Goal: Task Accomplishment & Management: Use online tool/utility

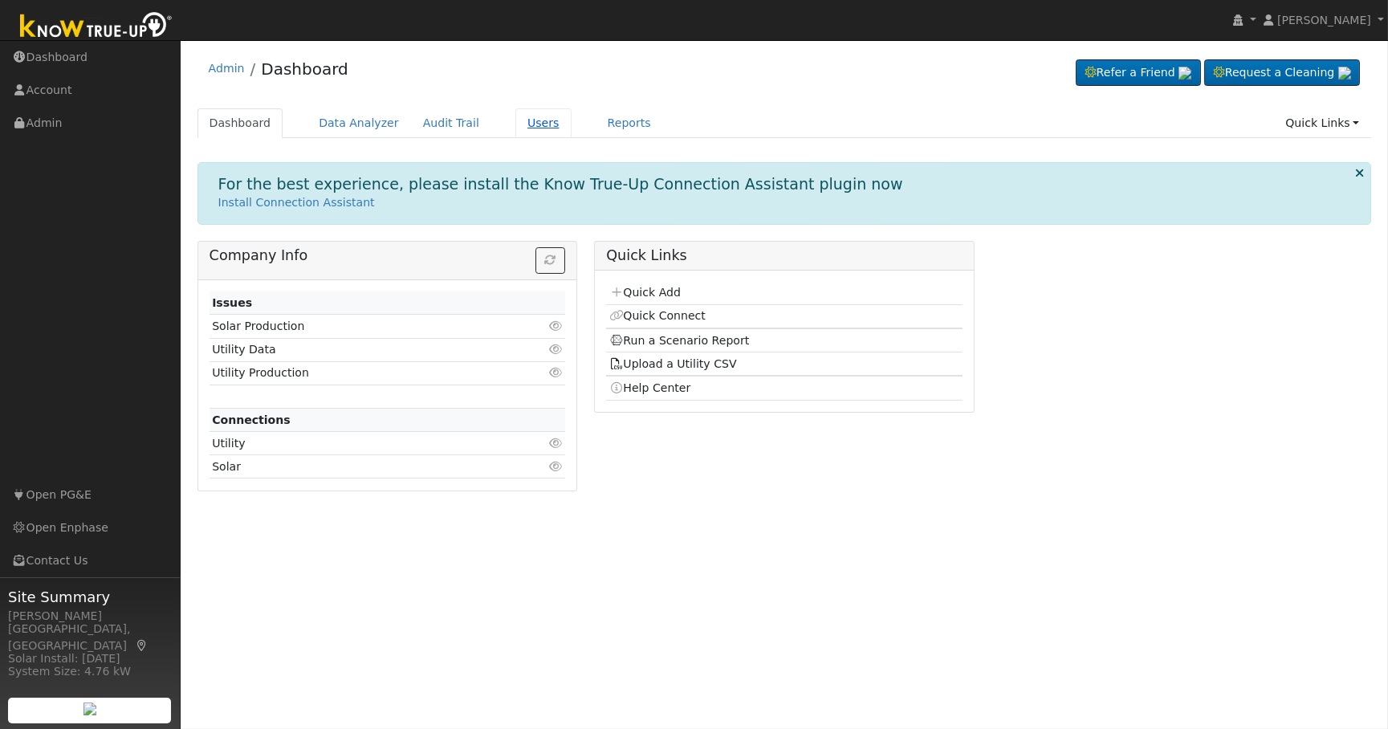
click at [516, 125] on link "Users" at bounding box center [544, 123] width 56 height 30
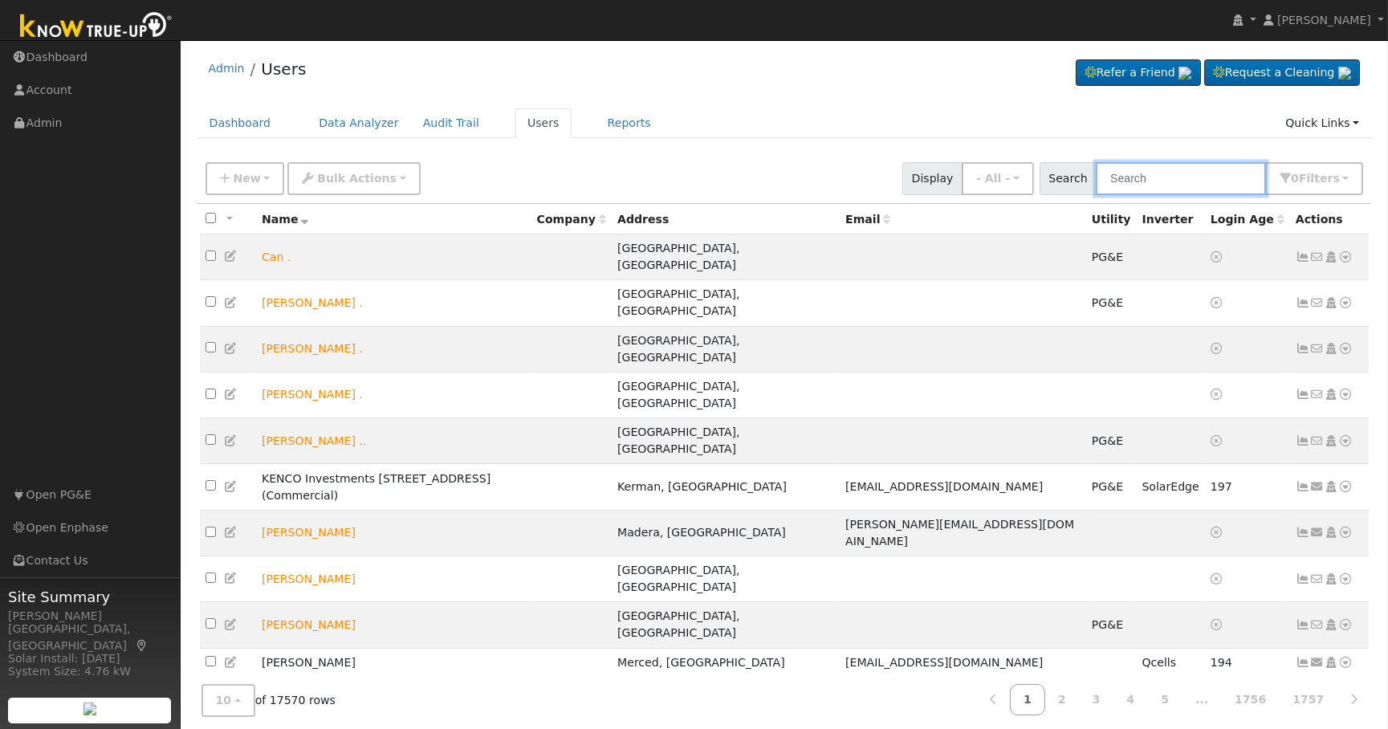
click at [1224, 178] on input "text" at bounding box center [1181, 178] width 170 height 33
paste input "[PERSON_NAME]"
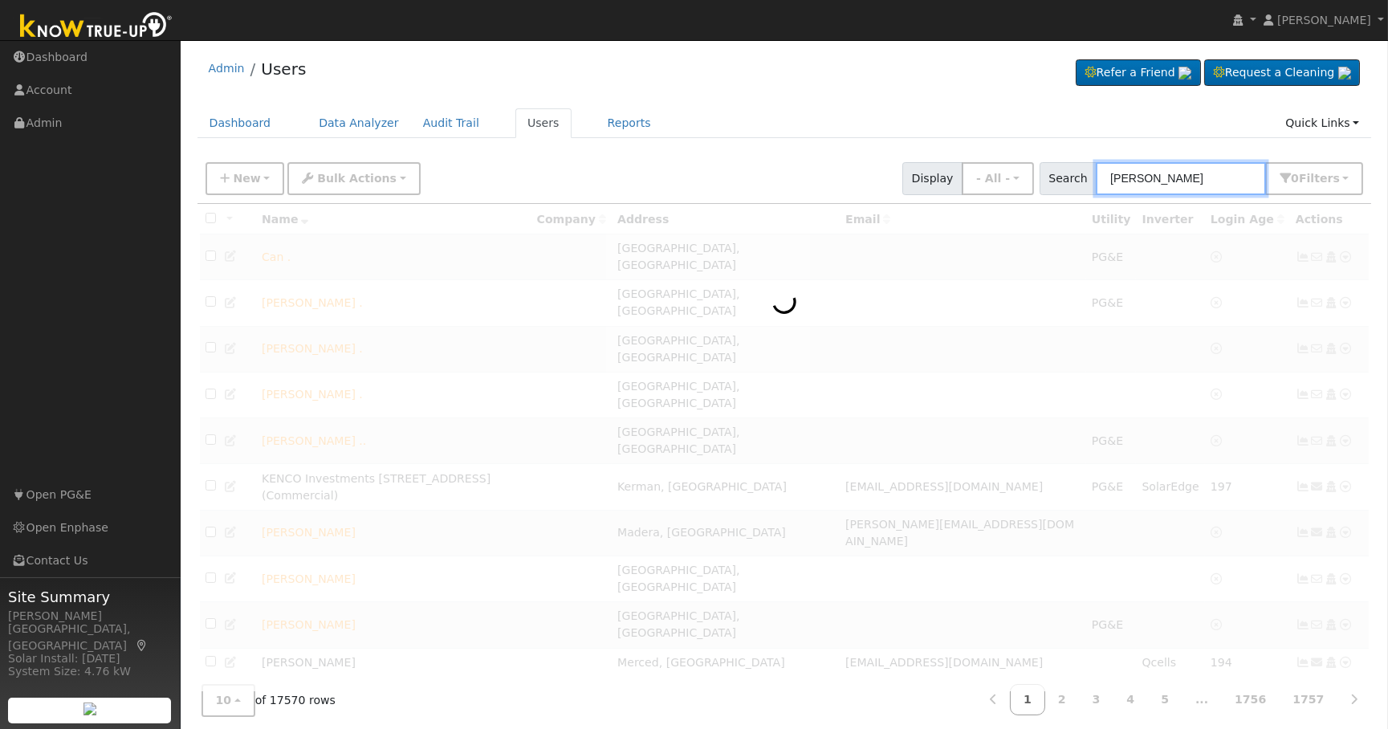
type input "[PERSON_NAME]"
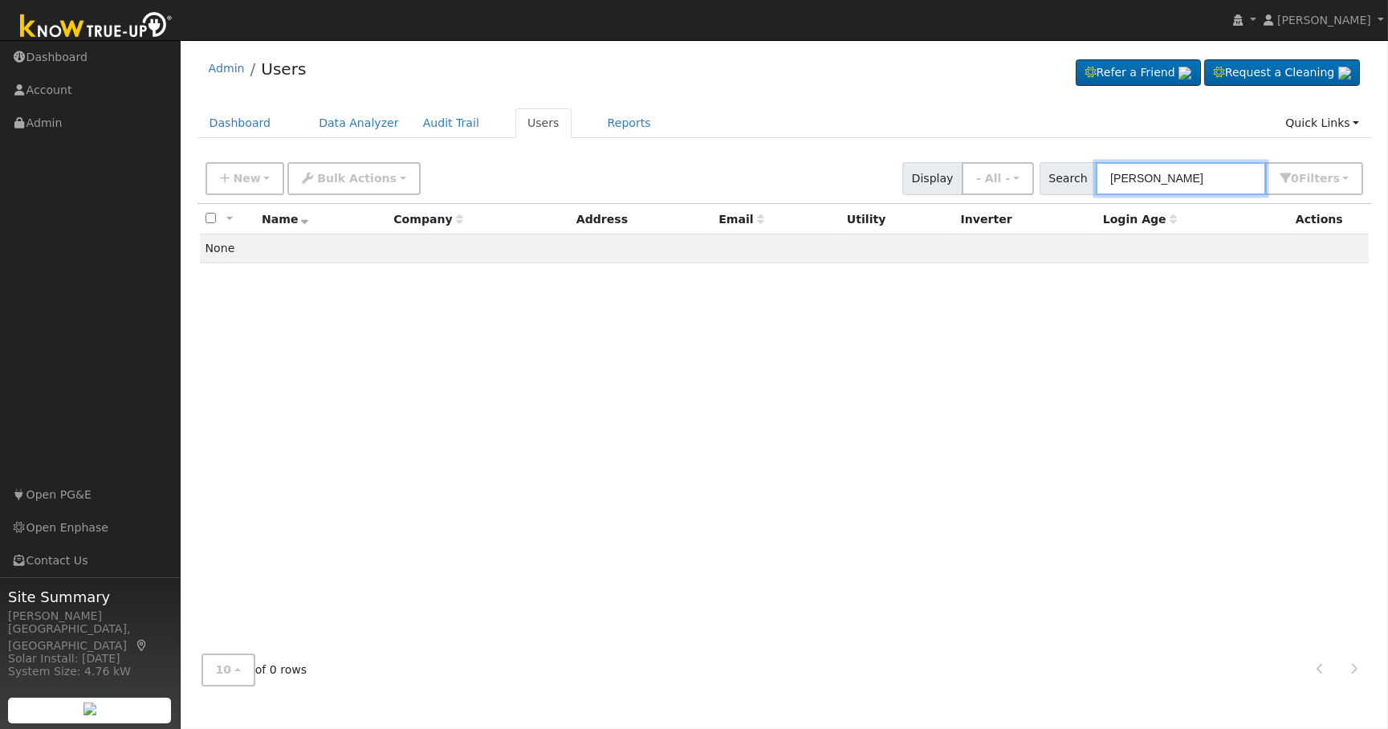
click at [1130, 169] on input "[PERSON_NAME]" at bounding box center [1181, 178] width 170 height 33
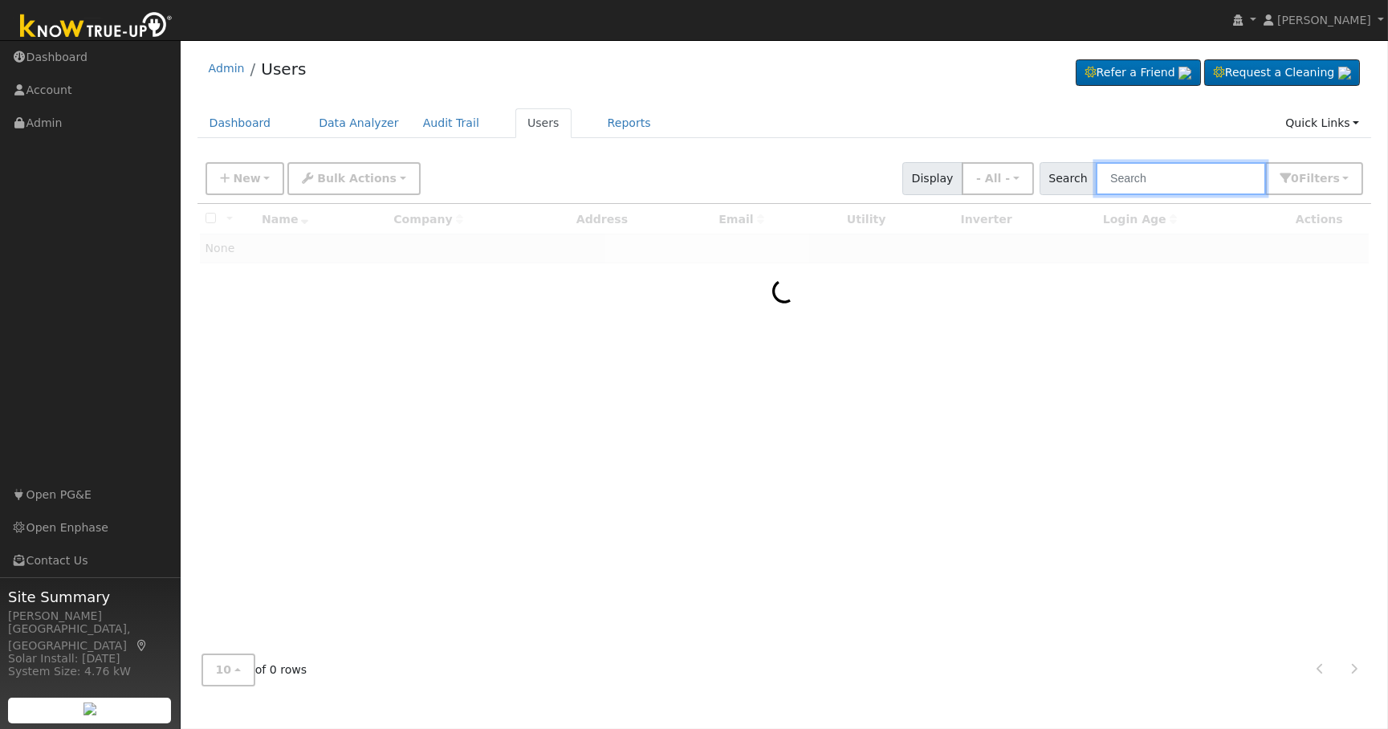
paste input "[PERSON_NAME]"
type input "[PERSON_NAME]"
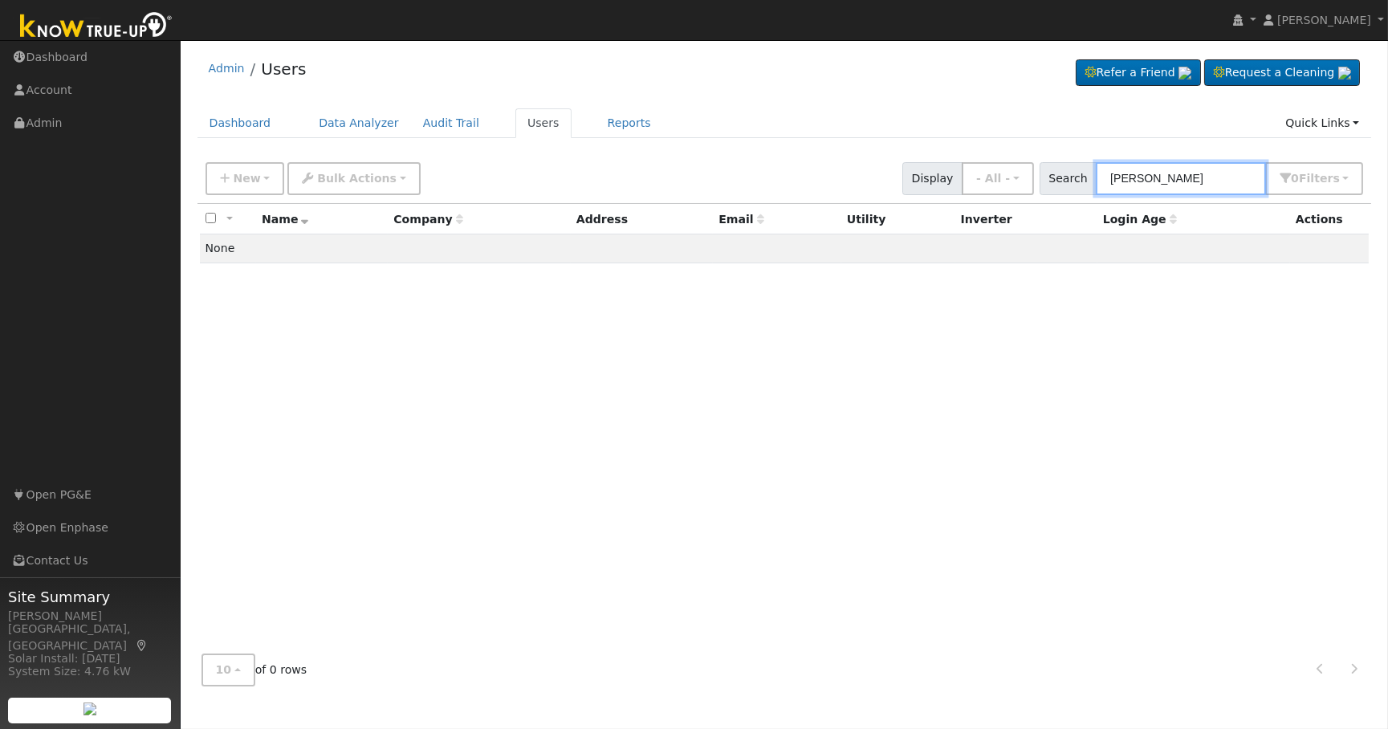
click at [1152, 172] on input "[PERSON_NAME]" at bounding box center [1181, 178] width 170 height 33
paste input "[GEOGRAPHIC_DATA]"
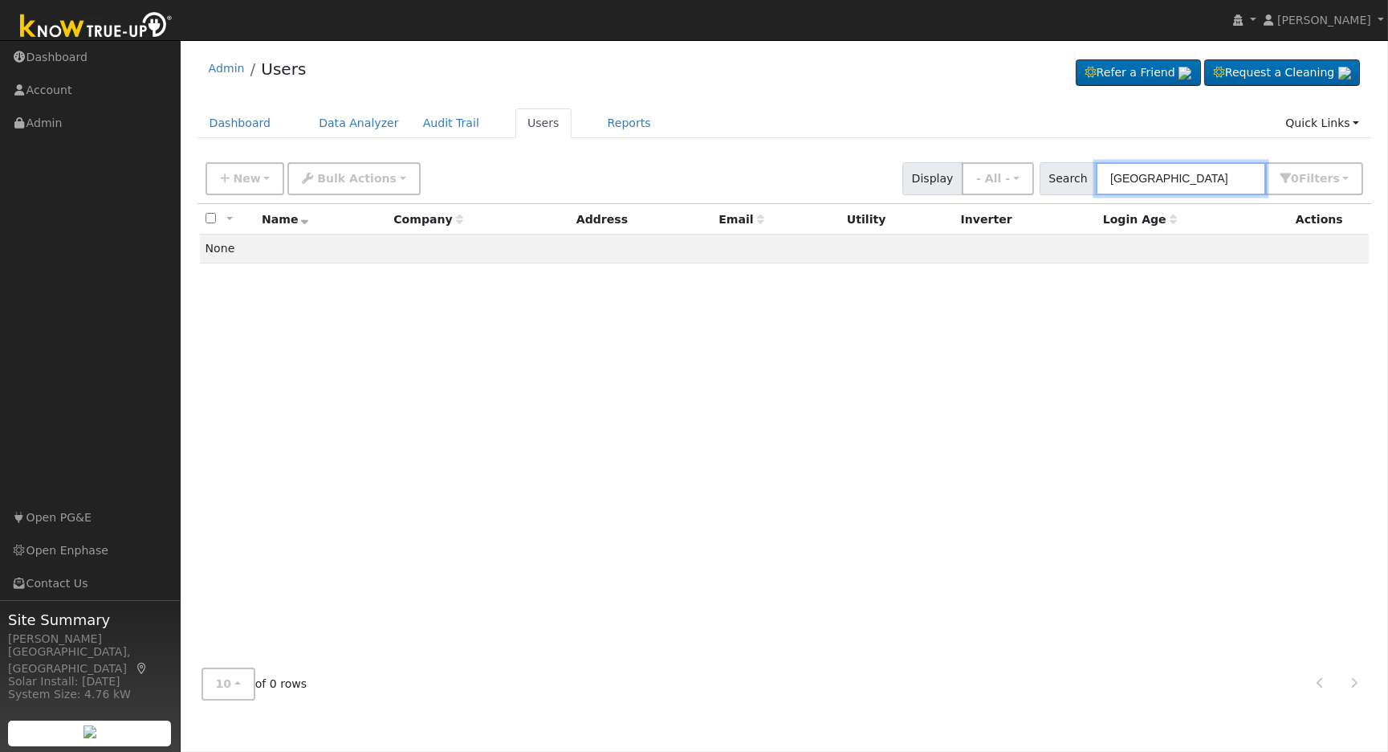
type input "[GEOGRAPHIC_DATA]"
click at [1164, 173] on input "[GEOGRAPHIC_DATA]" at bounding box center [1181, 178] width 170 height 33
paste input "[PERSON_NAME]"
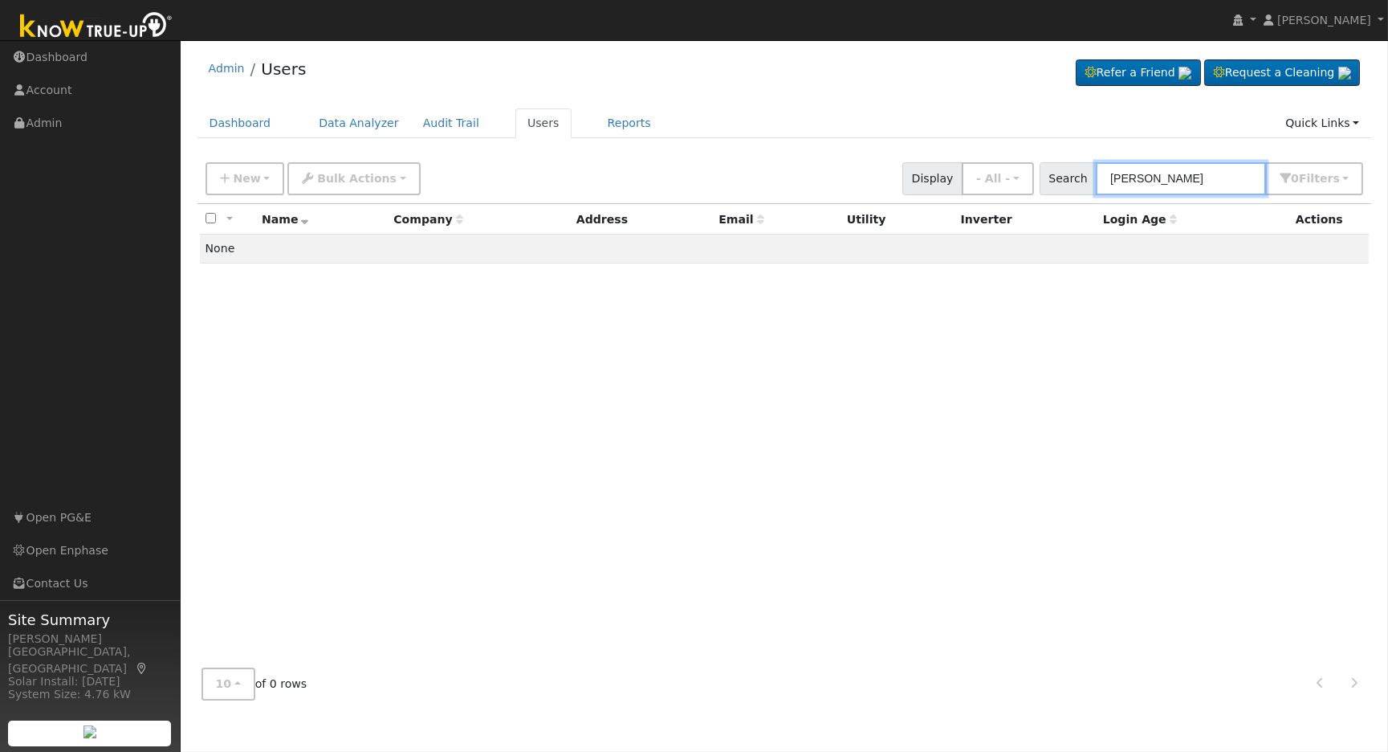
type input "[PERSON_NAME]"
click at [1193, 184] on input "[PERSON_NAME]" at bounding box center [1181, 178] width 170 height 33
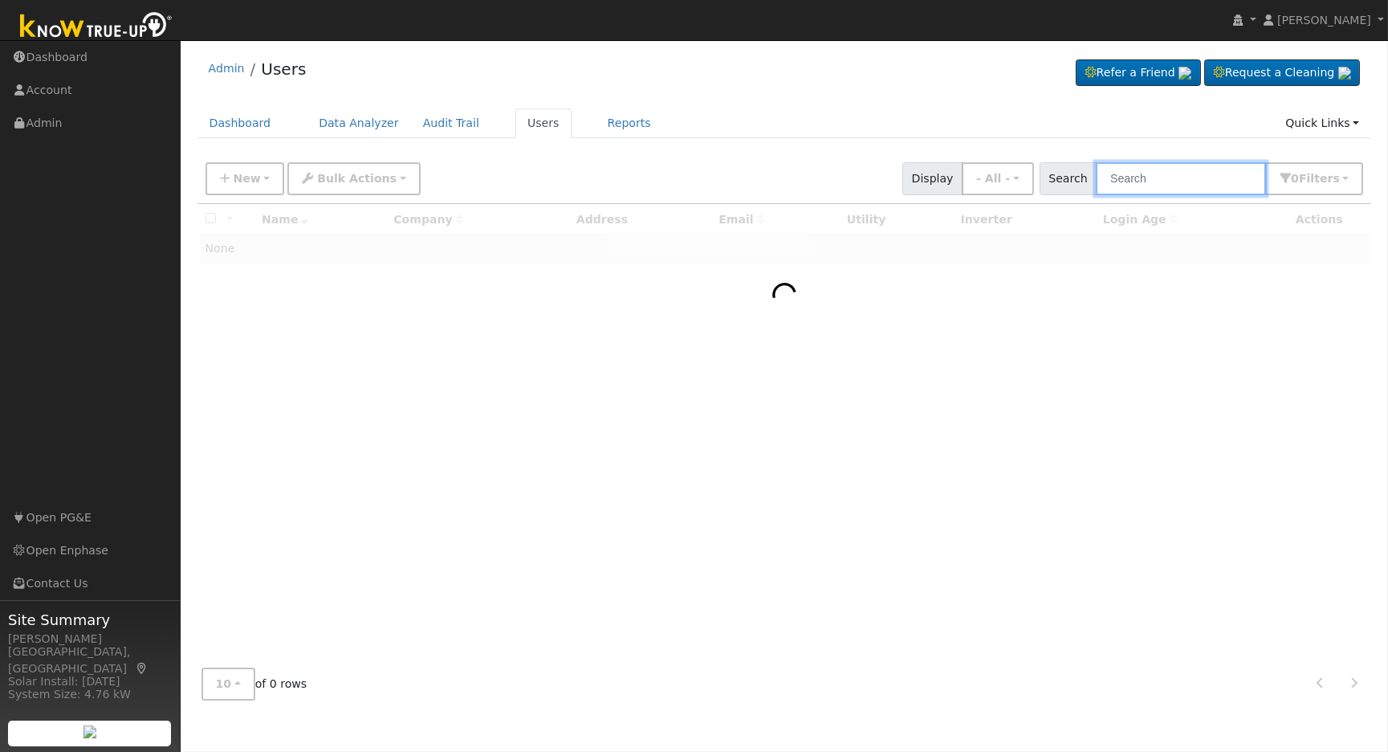
paste input "[STREET_ADDRESS]"
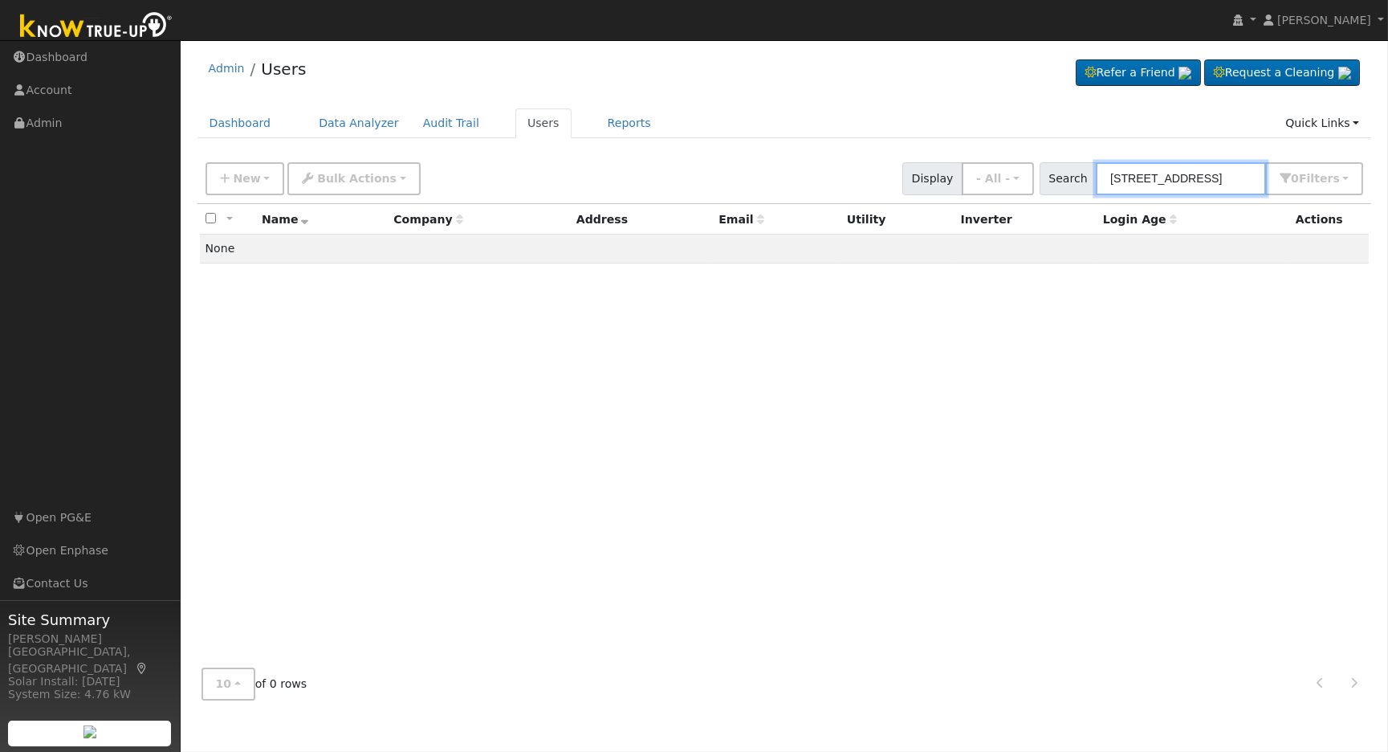
type input "[STREET_ADDRESS]"
click at [1138, 179] on input "[STREET_ADDRESS]" at bounding box center [1181, 178] width 170 height 33
paste input "[PERSON_NAME]"
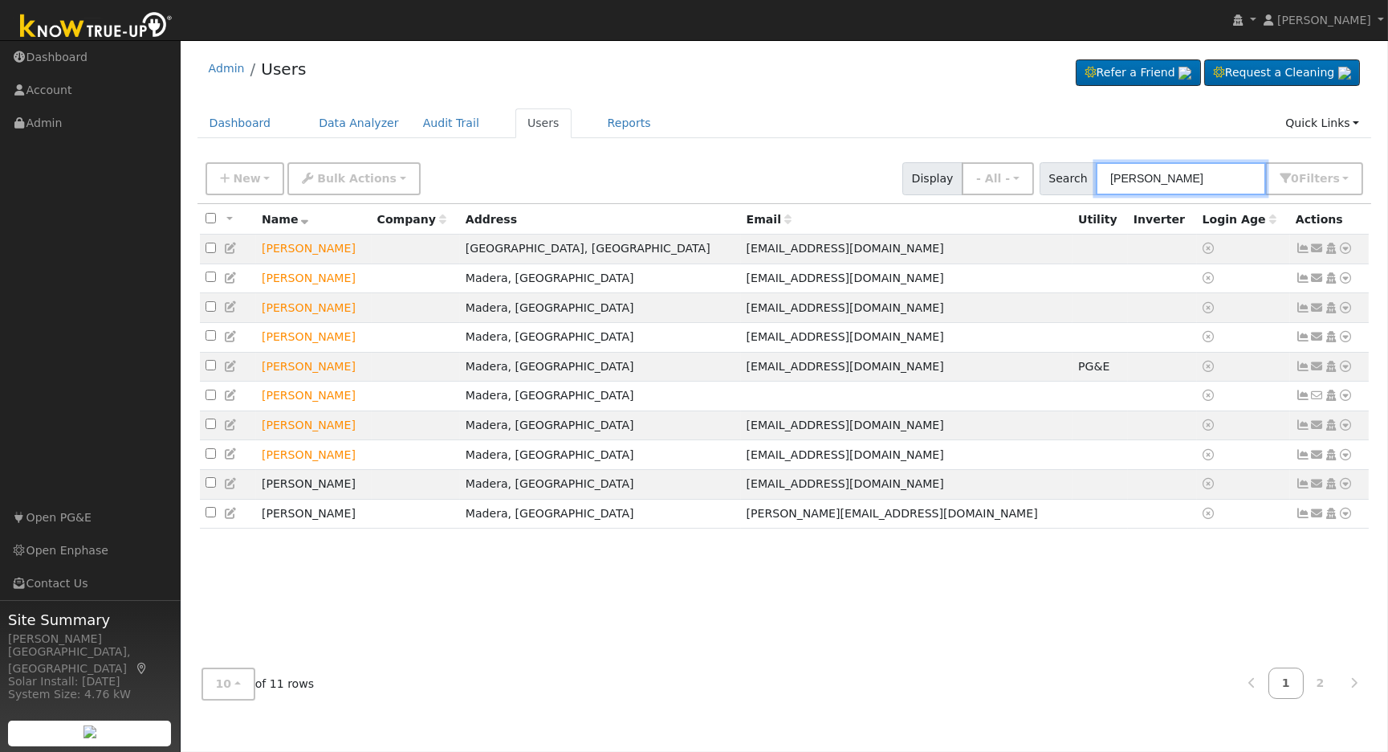
type input "[PERSON_NAME]"
click at [1144, 181] on input "[PERSON_NAME]" at bounding box center [1181, 178] width 170 height 33
paste input "6386 East Inyo"
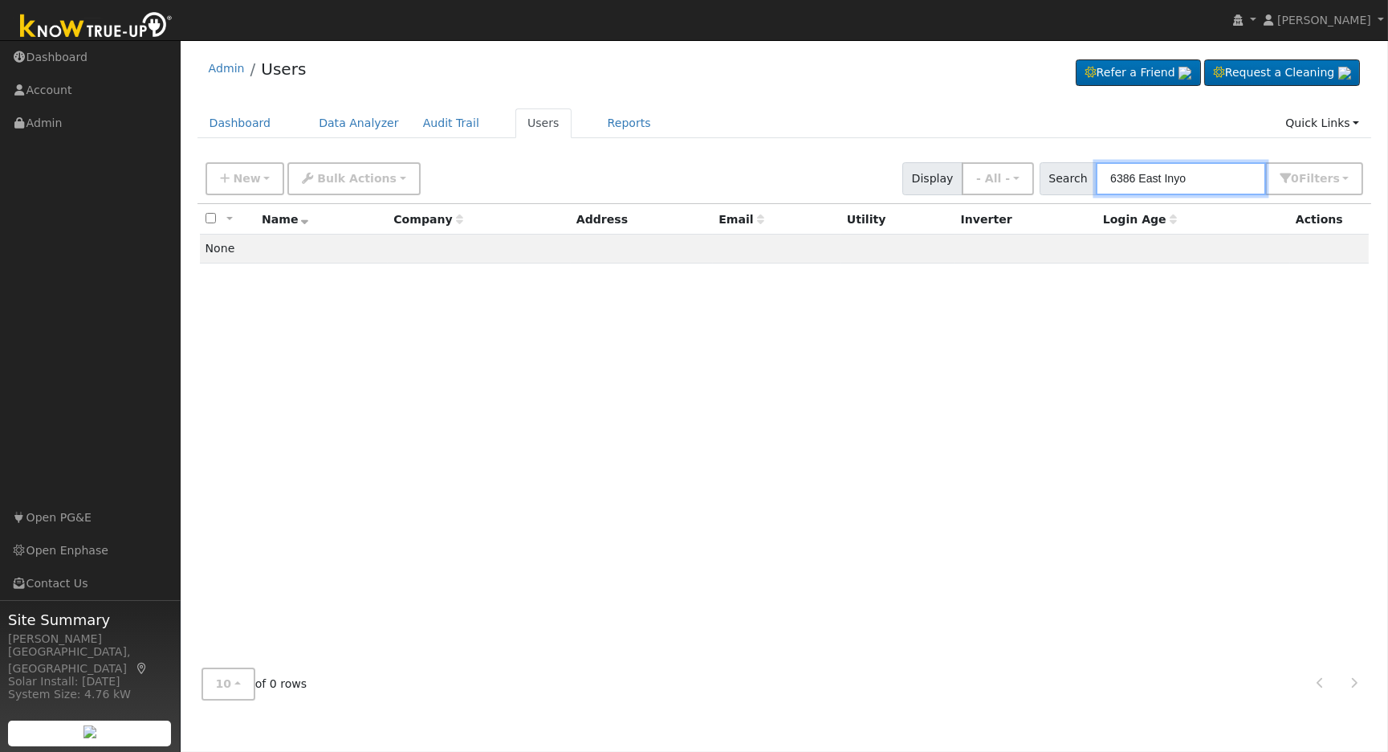
type input "6386 East Inyo"
